Goal: Task Accomplishment & Management: Manage account settings

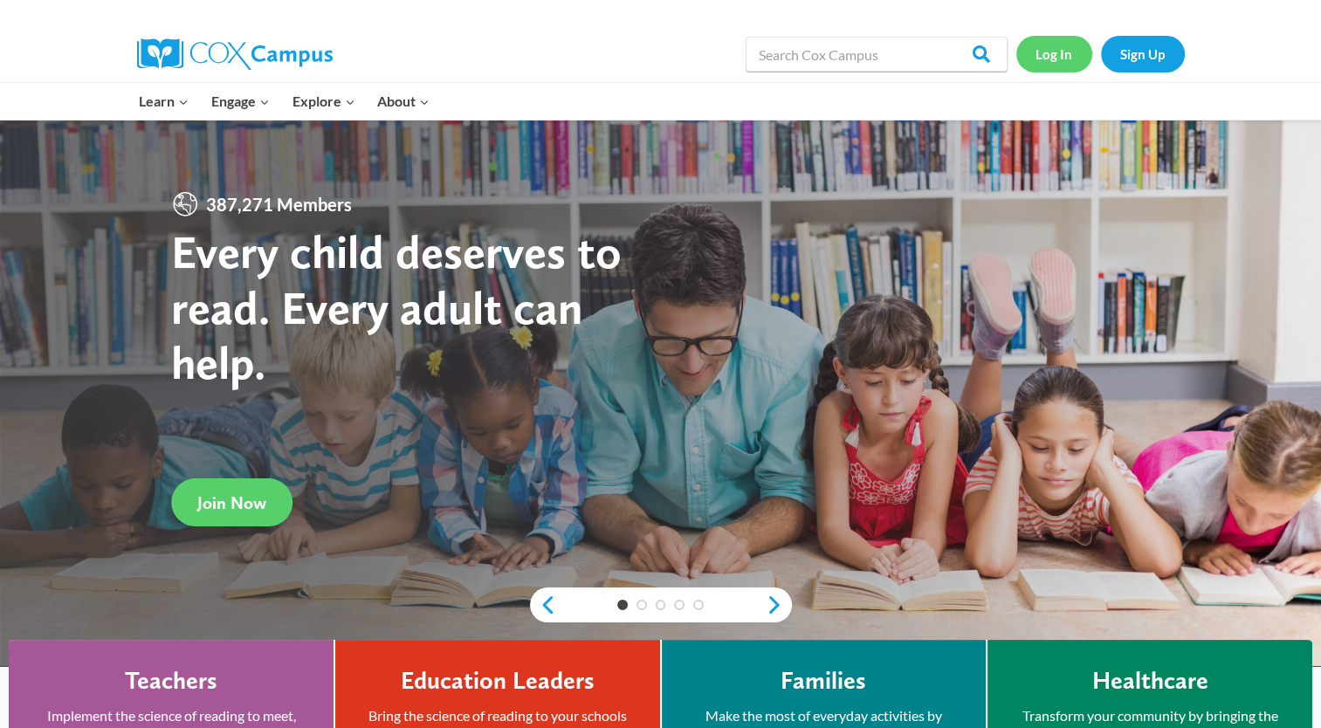
click at [1054, 56] on link "Log In" at bounding box center [1054, 54] width 76 height 36
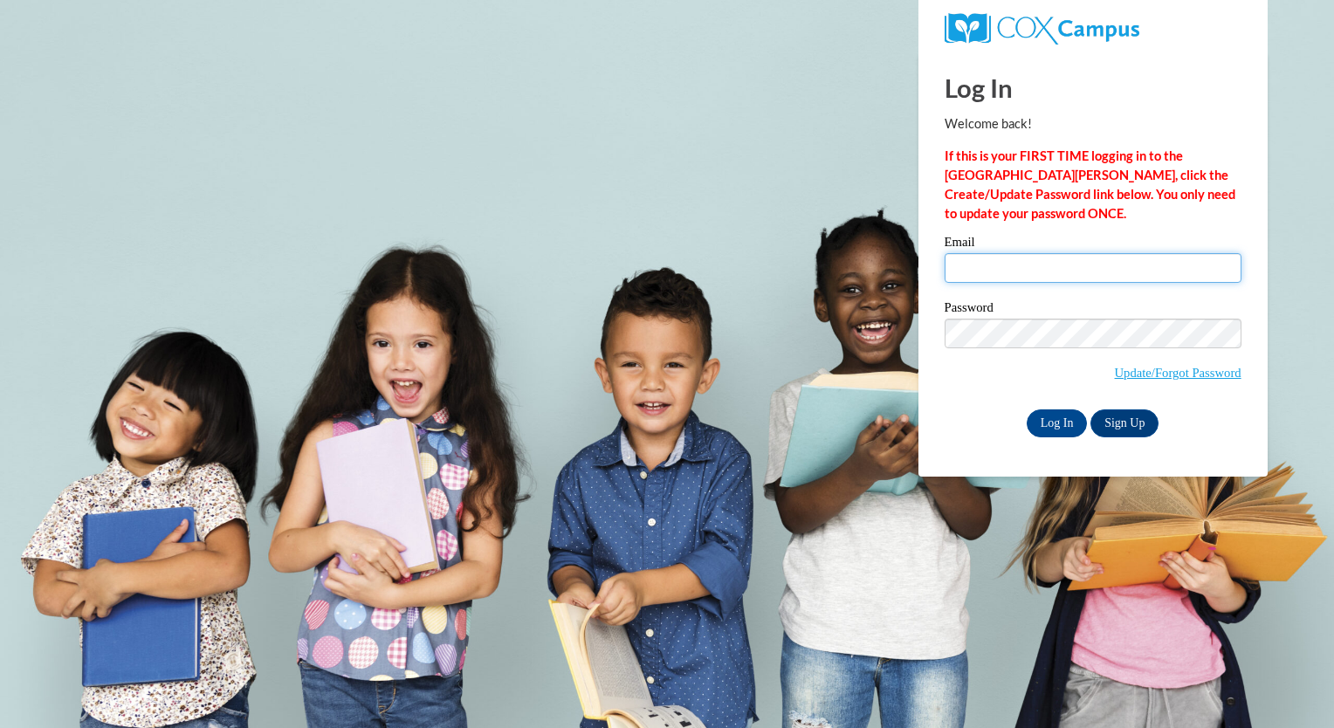
click at [1033, 259] on input "Email" at bounding box center [1092, 268] width 297 height 30
type input "kaitlynbuse@yahoo.com"
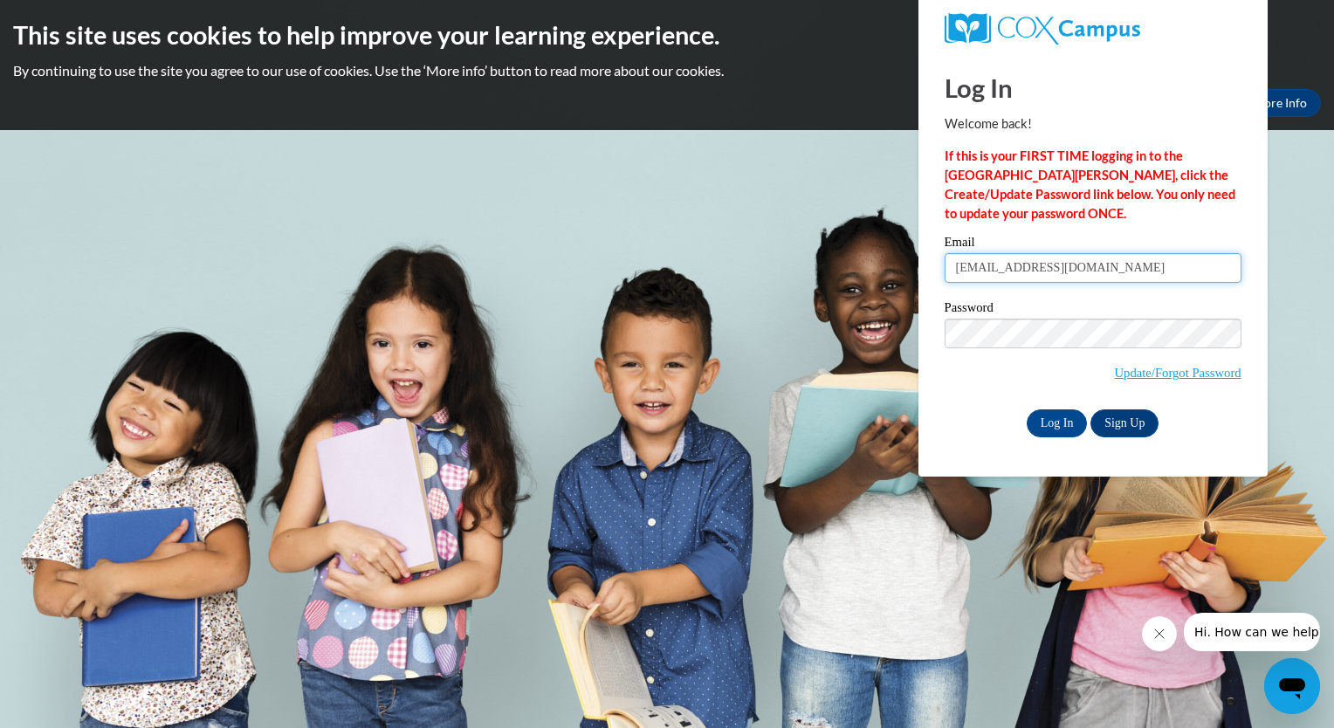
click at [1107, 264] on input "kaitlynbuse@yahoo.com" at bounding box center [1092, 268] width 297 height 30
click at [1107, 264] on input "Email" at bounding box center [1092, 268] width 297 height 30
type input "kaitlyn.buse@capna.org"
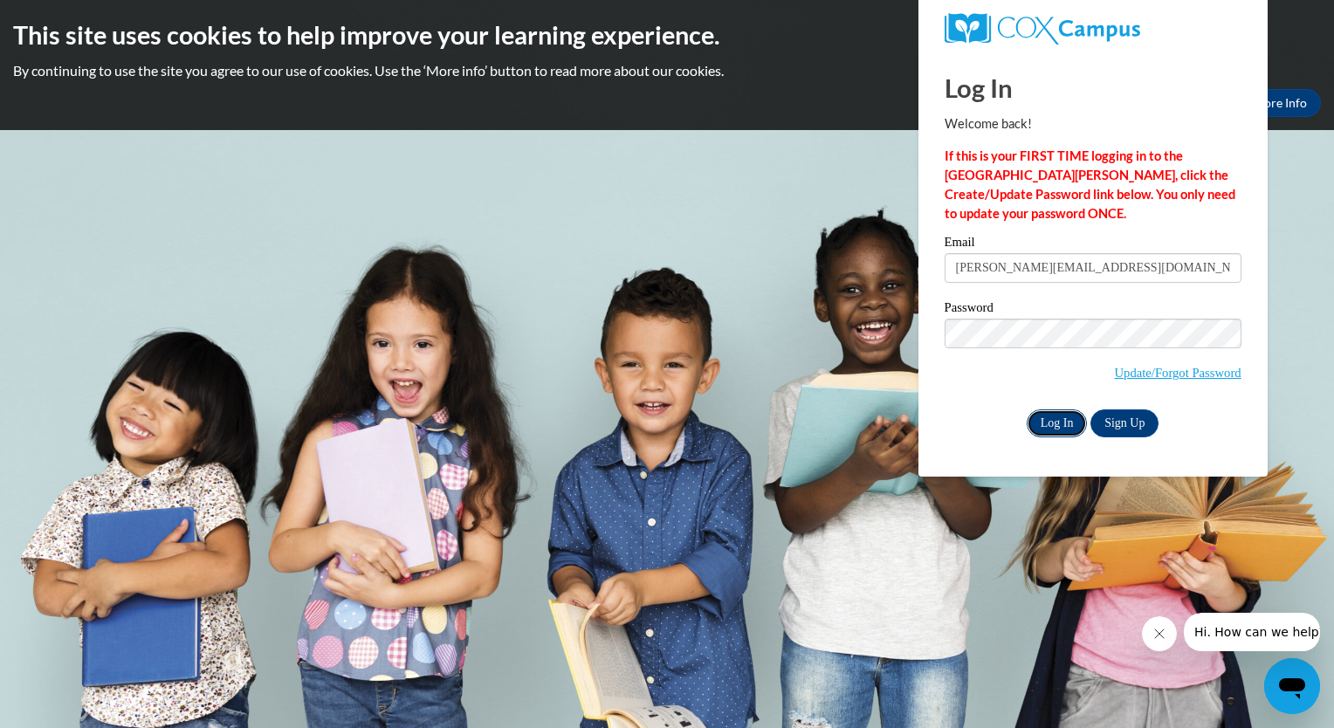
click at [1066, 424] on input "Log In" at bounding box center [1056, 423] width 61 height 28
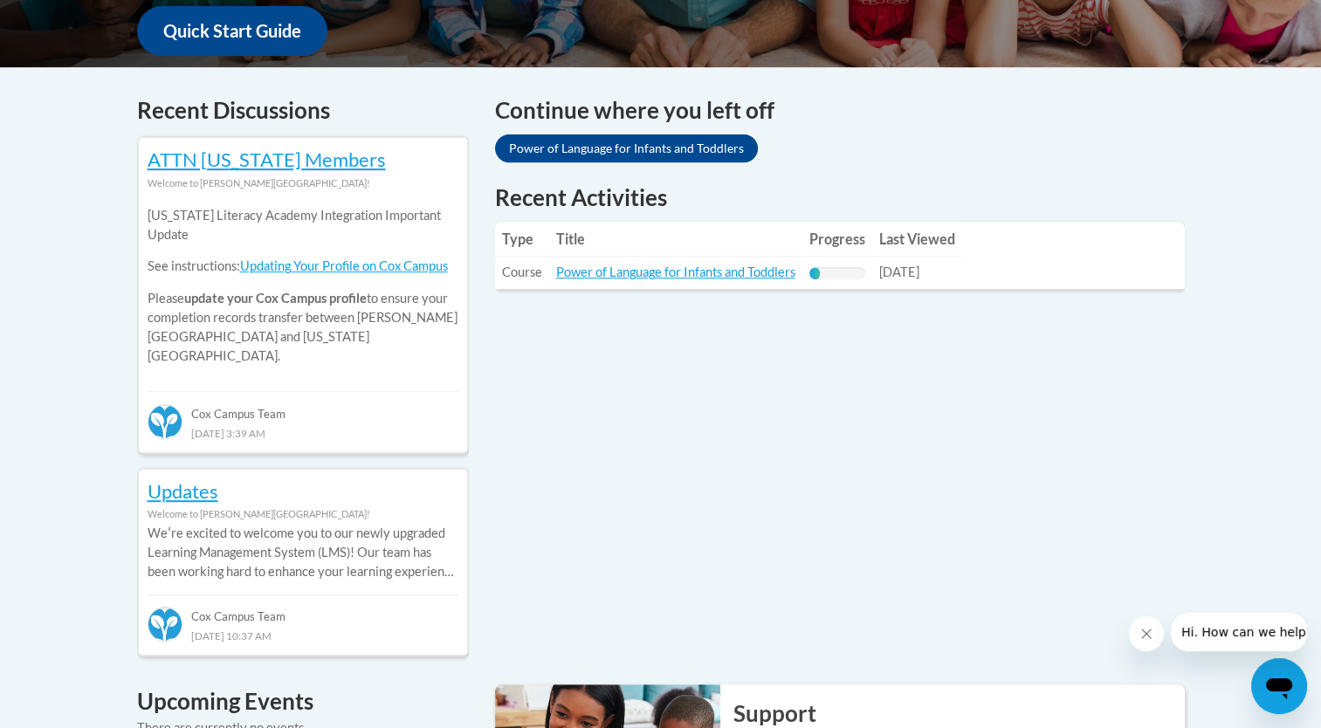
scroll to position [676, 0]
